Goal: Task Accomplishment & Management: Manage account settings

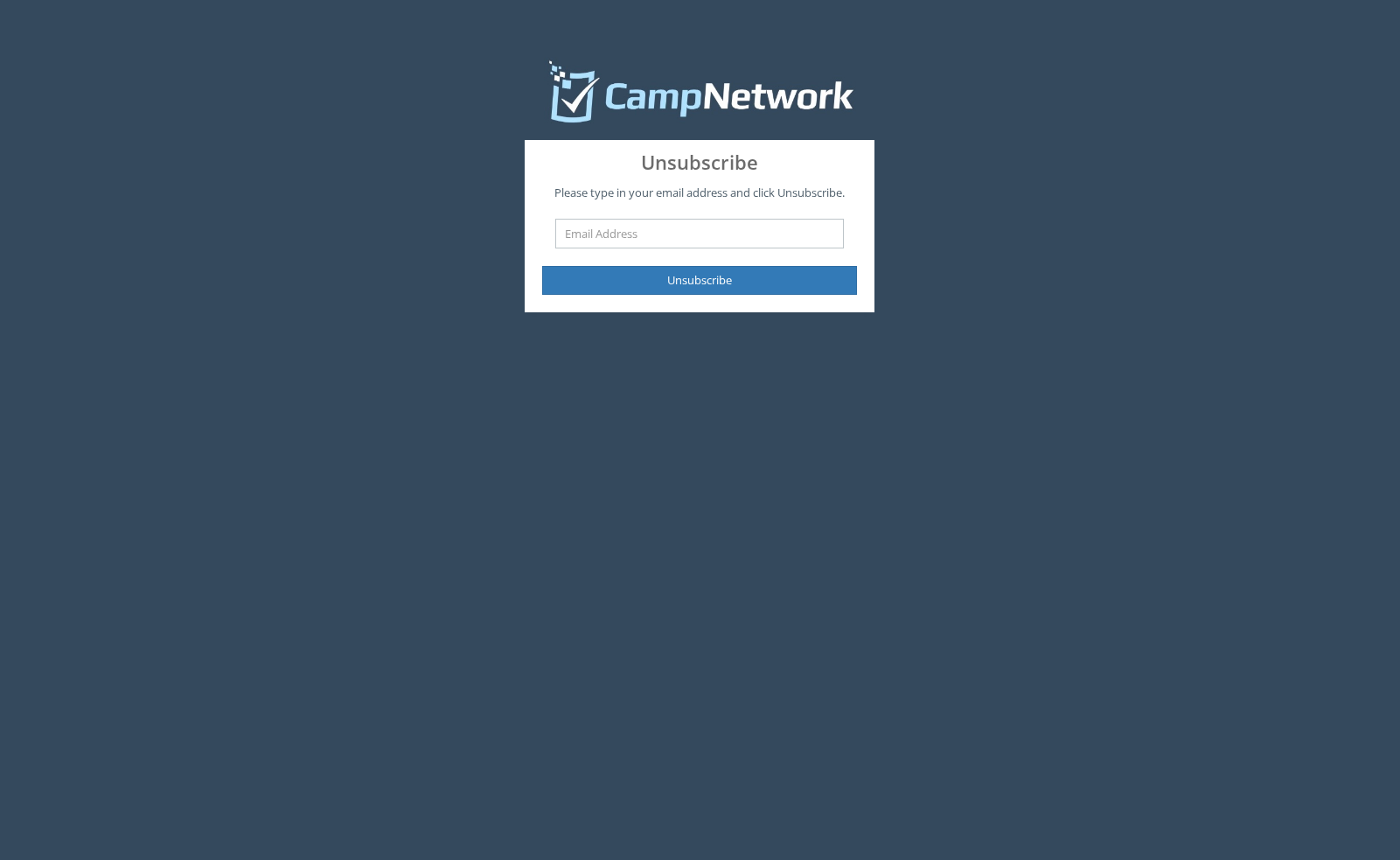
click at [672, 237] on input "text" at bounding box center [699, 233] width 288 height 30
type input "kelley.e.laws@gmail.com"
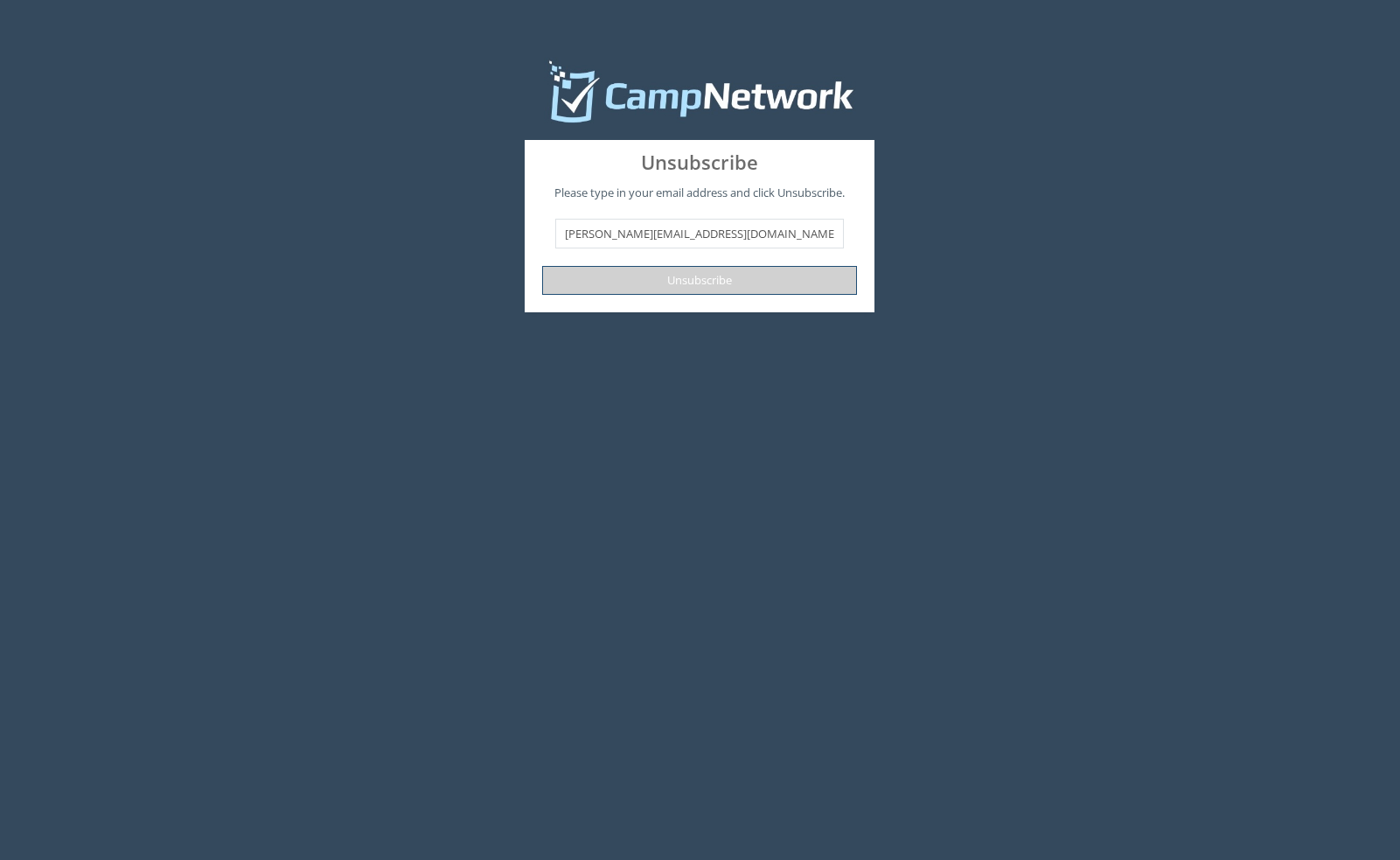
click at [675, 289] on button "Unsubscribe" at bounding box center [699, 280] width 315 height 29
